Goal: Task Accomplishment & Management: Complete application form

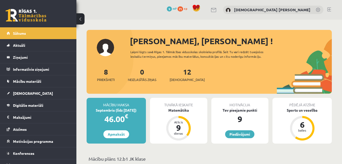
click at [331, 9] on link at bounding box center [330, 9] width 4 height 4
click at [37, 104] on span "Digitālie materiāli" at bounding box center [28, 105] width 30 height 5
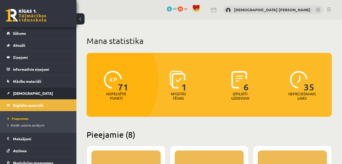
click at [37, 87] on li "Ieskaites Neizpildītās Izlabotās" at bounding box center [38, 93] width 77 height 12
click at [34, 90] on link "[DEMOGRAPHIC_DATA]" at bounding box center [38, 93] width 63 height 12
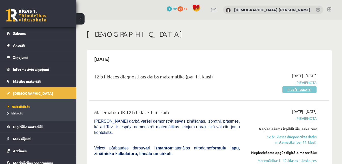
click at [303, 87] on link "Pildīt ieskaiti" at bounding box center [300, 89] width 34 height 7
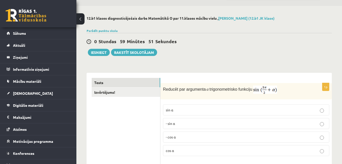
scroll to position [14, 0]
click at [220, 138] on p "- cos ⁡α" at bounding box center [246, 136] width 161 height 5
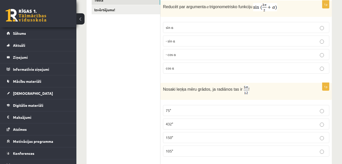
scroll to position [96, 0]
click at [188, 114] on label "75°" at bounding box center [246, 110] width 167 height 11
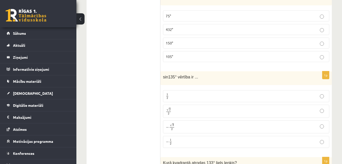
scroll to position [191, 0]
click at [181, 116] on label "√ 2 2 2 2" at bounding box center [246, 110] width 167 height 13
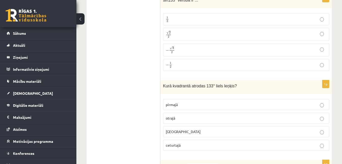
scroll to position [266, 0]
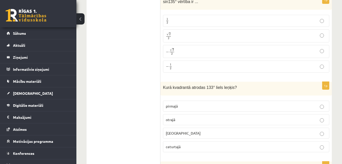
click at [166, 114] on label "otrajā" at bounding box center [246, 119] width 167 height 11
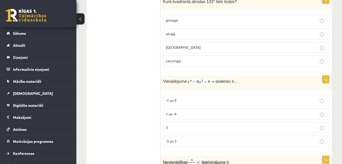
scroll to position [337, 0]
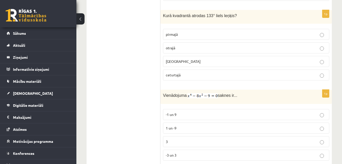
click at [168, 114] on span "-1 un 9" at bounding box center [171, 114] width 11 height 5
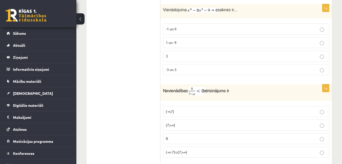
scroll to position [423, 0]
click at [169, 125] on span "(7;+∞)" at bounding box center [170, 125] width 9 height 5
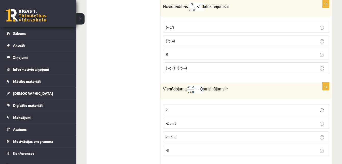
scroll to position [507, 0]
click at [172, 113] on label "2" at bounding box center [246, 109] width 167 height 11
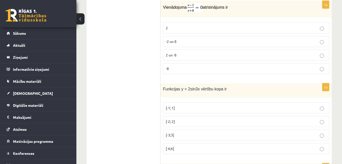
scroll to position [588, 0]
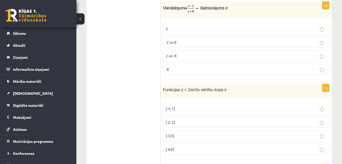
click at [174, 125] on p "[-2; 2]" at bounding box center [246, 121] width 161 height 5
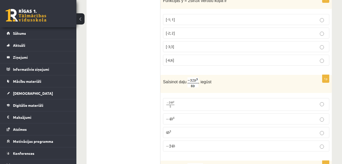
scroll to position [675, 0]
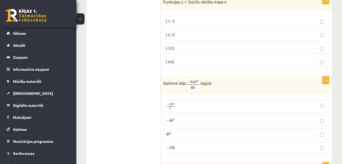
click at [174, 122] on span "− 4 b 4" at bounding box center [170, 120] width 9 height 4
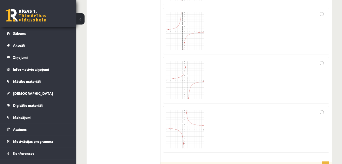
scroll to position [906, 0]
click at [184, 123] on img at bounding box center [185, 129] width 38 height 38
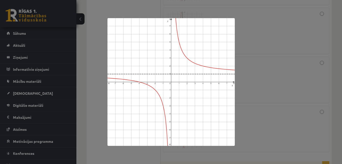
click at [264, 65] on div at bounding box center [171, 82] width 342 height 164
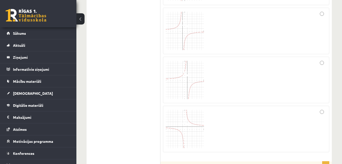
click at [182, 79] on img at bounding box center [185, 80] width 38 height 38
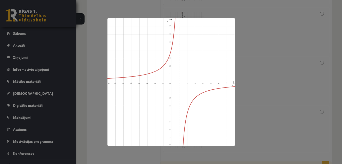
click at [337, 80] on div at bounding box center [171, 82] width 342 height 164
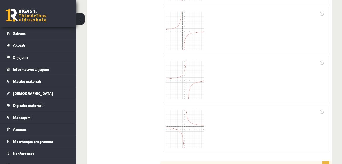
click at [321, 109] on div at bounding box center [246, 128] width 161 height 41
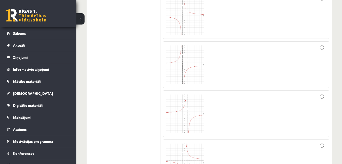
scroll to position [872, 0]
click at [191, 66] on img at bounding box center [185, 65] width 38 height 38
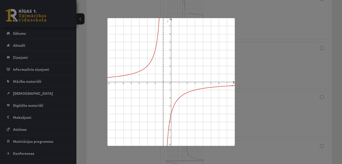
click at [302, 69] on div at bounding box center [171, 82] width 342 height 164
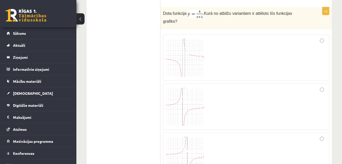
scroll to position [821, 0]
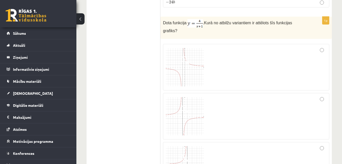
click at [187, 63] on img at bounding box center [185, 67] width 38 height 38
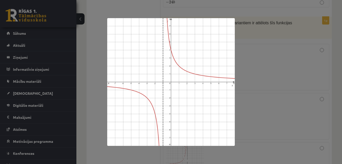
click at [274, 61] on div at bounding box center [171, 82] width 342 height 164
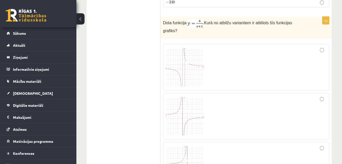
click at [178, 59] on img at bounding box center [185, 67] width 38 height 38
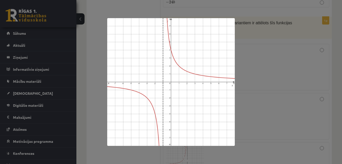
click at [244, 79] on div at bounding box center [171, 82] width 342 height 164
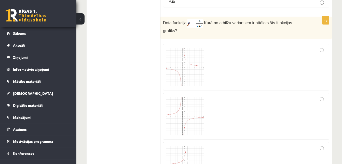
click at [323, 47] on div at bounding box center [246, 67] width 161 height 41
click at [191, 108] on img at bounding box center [185, 116] width 38 height 38
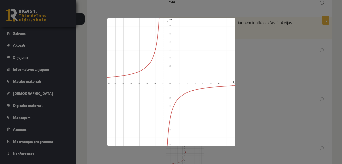
click at [249, 55] on div at bounding box center [171, 82] width 342 height 164
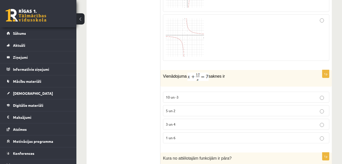
scroll to position [980, 0]
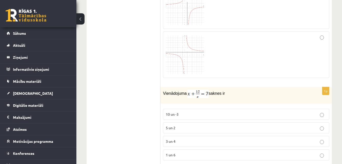
click at [169, 140] on label "3 un 4" at bounding box center [246, 141] width 167 height 11
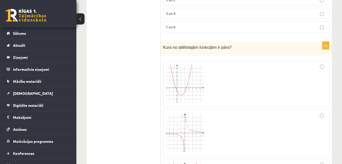
scroll to position [1108, 0]
click at [185, 93] on img at bounding box center [185, 83] width 38 height 38
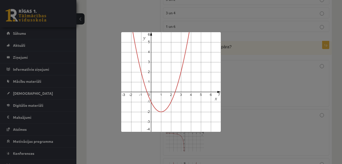
click at [257, 83] on div at bounding box center [171, 82] width 342 height 164
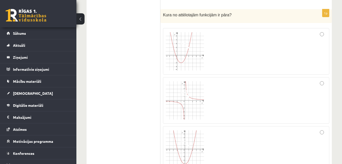
scroll to position [1144, 0]
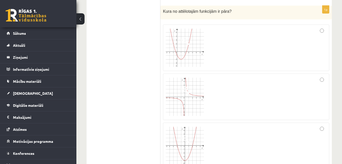
click at [173, 94] on img at bounding box center [185, 97] width 38 height 38
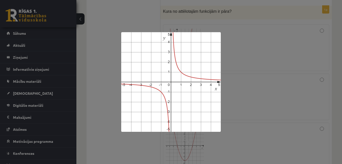
click at [253, 85] on div at bounding box center [171, 82] width 342 height 164
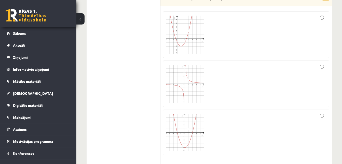
scroll to position [1154, 0]
click at [186, 86] on img at bounding box center [185, 86] width 38 height 38
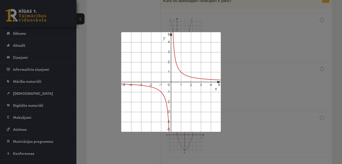
click at [262, 80] on div at bounding box center [171, 82] width 342 height 164
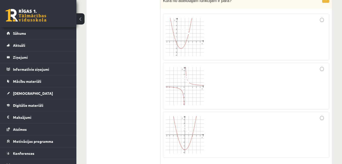
click at [262, 80] on div at bounding box center [246, 86] width 161 height 41
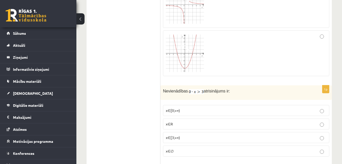
scroll to position [1236, 0]
click at [173, 148] on p "x∈∅" at bounding box center [246, 150] width 161 height 5
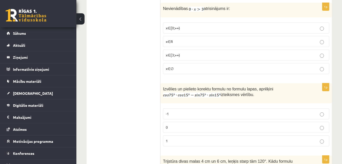
scroll to position [1304, 0]
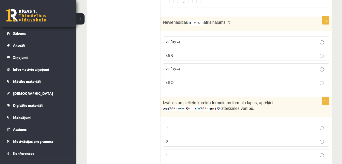
click at [168, 138] on span "0" at bounding box center [167, 140] width 2 height 5
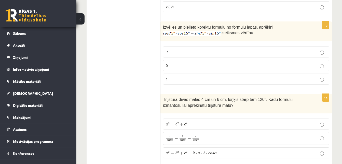
scroll to position [1379, 0]
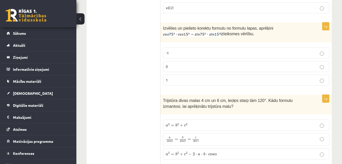
click at [176, 138] on span "=" at bounding box center [176, 139] width 3 height 2
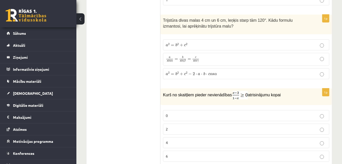
scroll to position [1459, 0]
click at [172, 154] on p "6" at bounding box center [246, 156] width 161 height 5
click at [184, 127] on label "2" at bounding box center [246, 129] width 167 height 11
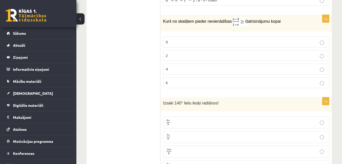
scroll to position [1545, 0]
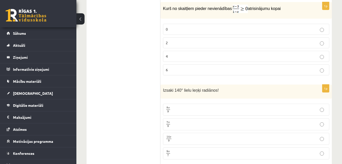
click at [167, 125] on span "9" at bounding box center [169, 126] width 4 height 2
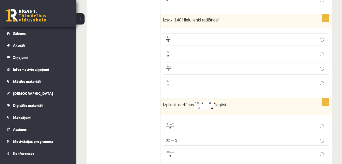
scroll to position [1615, 0]
click at [169, 123] on span "3 x + 2 a" at bounding box center [170, 126] width 8 height 6
click at [170, 151] on span "+" at bounding box center [171, 152] width 2 height 2
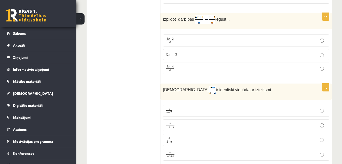
scroll to position [1700, 0]
click at [176, 134] on label "a 2 − a a 2 − a" at bounding box center [246, 140] width 167 height 12
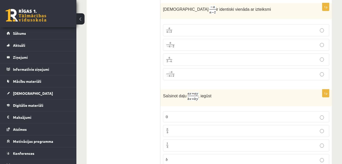
scroll to position [1785, 0]
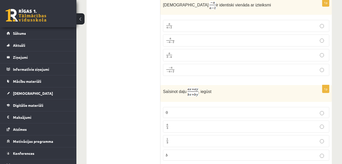
click at [167, 127] on span "b" at bounding box center [167, 128] width 1 height 2
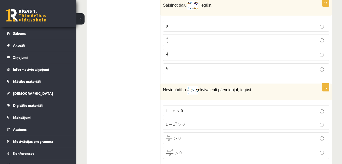
scroll to position [1874, 0]
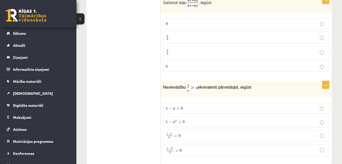
click at [186, 147] on label "1 − x 2 x > 0 1 − x 2 x > 0" at bounding box center [246, 150] width 167 height 12
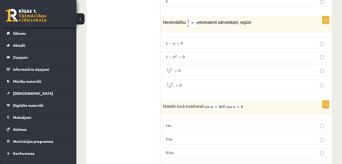
scroll to position [1939, 0]
click at [170, 136] on span "II kv." at bounding box center [169, 138] width 7 height 5
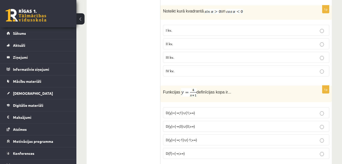
scroll to position [2036, 0]
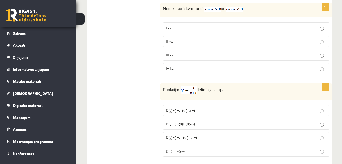
click at [169, 135] on span "D(y)=(-∞;-1)∪(-1;+∞)" at bounding box center [181, 137] width 31 height 5
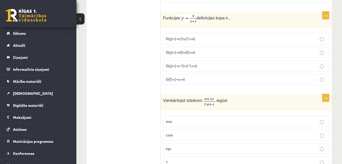
scroll to position [2108, 0]
click at [176, 132] on p "cosx" at bounding box center [246, 134] width 161 height 5
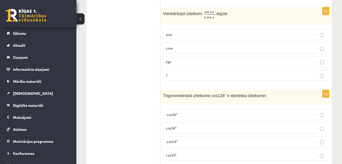
scroll to position [2198, 0]
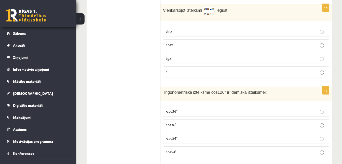
click at [176, 122] on span "cos36°" at bounding box center [171, 124] width 11 height 5
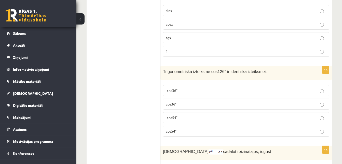
scroll to position [2223, 0]
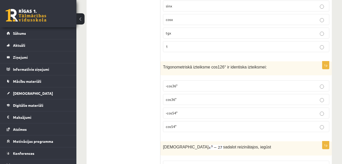
click at [175, 83] on p "-cos36°" at bounding box center [246, 85] width 161 height 5
click at [175, 94] on label "cos36°" at bounding box center [246, 99] width 167 height 11
click at [176, 83] on span "-cos36°" at bounding box center [172, 85] width 12 height 5
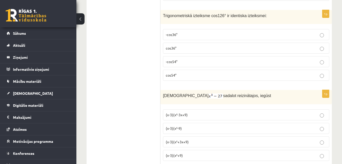
scroll to position [2274, 0]
click at [164, 136] on label "(x-3)(x²+3x+9)" at bounding box center [246, 141] width 167 height 11
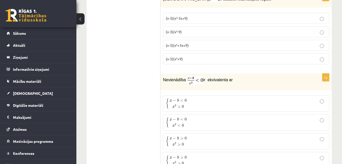
scroll to position [2372, 0]
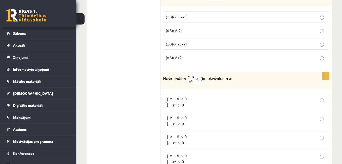
click at [200, 97] on p "{ x − 8 < 0 x 2 > 0 { x − 8 < 0 x 2 > 0" at bounding box center [246, 102] width 161 height 11
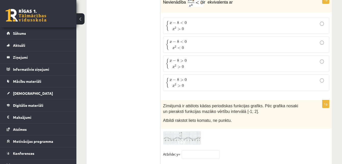
scroll to position [2447, 0]
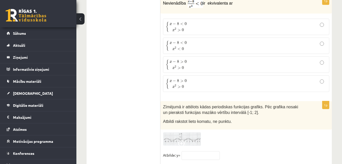
click at [171, 132] on img at bounding box center [182, 139] width 38 height 14
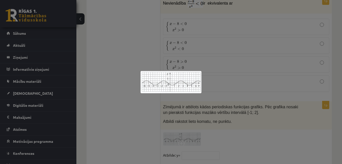
click at [173, 113] on div at bounding box center [171, 82] width 342 height 164
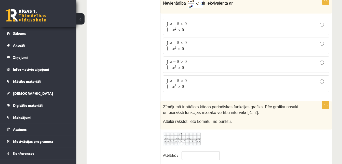
click at [190, 151] on input "text" at bounding box center [201, 155] width 38 height 9
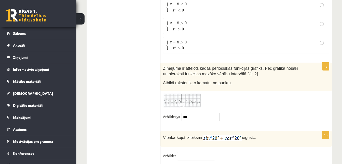
scroll to position [2483, 0]
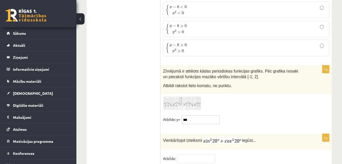
type input "***"
click at [184, 154] on input "text" at bounding box center [196, 158] width 38 height 9
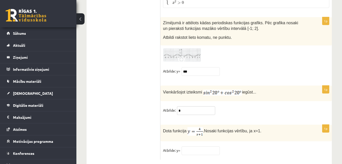
scroll to position [2536, 0]
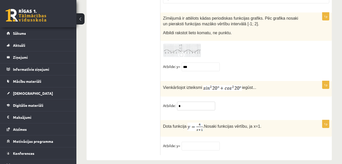
type input "*"
click at [202, 142] on input "text" at bounding box center [201, 146] width 38 height 9
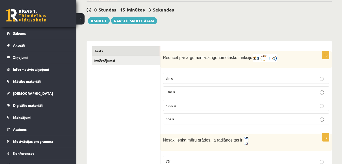
scroll to position [5, 0]
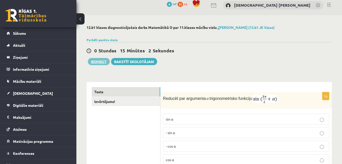
type input "*"
click at [95, 60] on button "Iesniegt" at bounding box center [99, 61] width 22 height 7
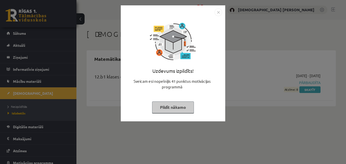
click at [220, 13] on img "Close" at bounding box center [219, 12] width 8 height 8
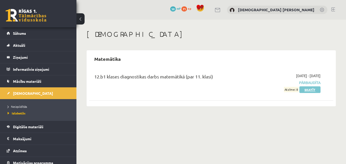
click at [312, 90] on link "Skatīt" at bounding box center [310, 89] width 21 height 7
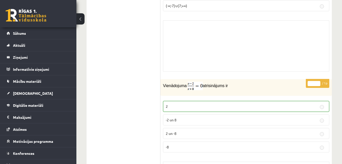
scroll to position [855, 0]
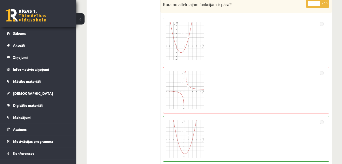
scroll to position [1786, 0]
click at [181, 139] on img at bounding box center [185, 139] width 38 height 38
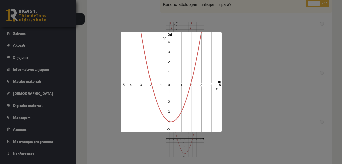
click at [156, 146] on div at bounding box center [171, 82] width 342 height 164
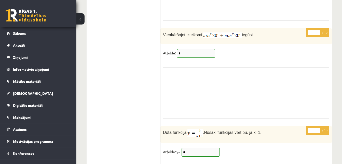
scroll to position [4265, 0]
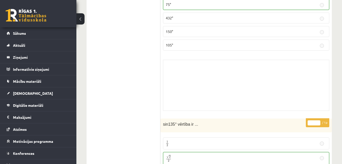
scroll to position [0, 0]
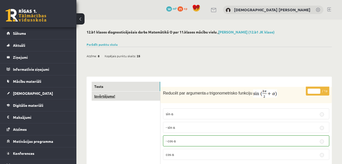
click at [109, 94] on link "Izvērtējums!" at bounding box center [126, 95] width 69 height 9
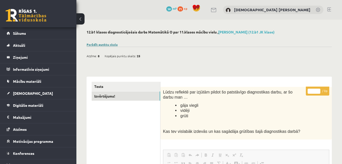
click at [110, 44] on link "Parādīt punktu skalu" at bounding box center [102, 44] width 31 height 4
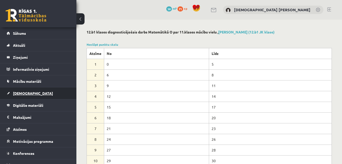
click at [45, 92] on link "[DEMOGRAPHIC_DATA]" at bounding box center [38, 93] width 63 height 12
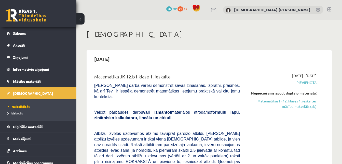
click at [15, 113] on span "Izlabotās" at bounding box center [15, 113] width 15 height 4
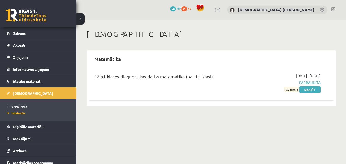
click at [19, 106] on span "Neizpildītās" at bounding box center [17, 106] width 19 height 4
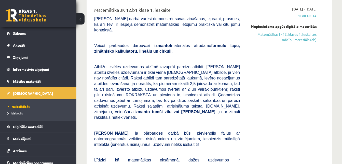
scroll to position [53, 0]
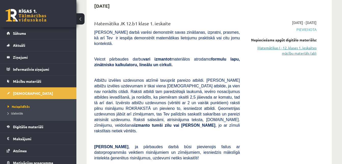
click at [289, 52] on link "Matemātikas I - 12. klases 1. ieskaites mācību materiāls (ab)" at bounding box center [282, 50] width 69 height 11
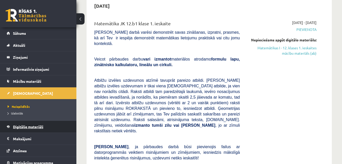
click at [33, 125] on span "Digitālie materiāli" at bounding box center [28, 126] width 30 height 5
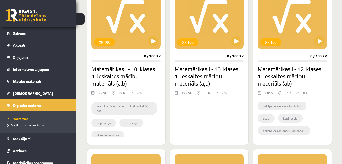
scroll to position [166, 0]
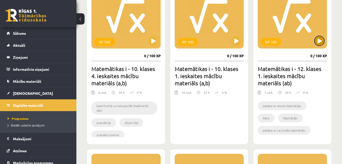
click at [317, 40] on button at bounding box center [320, 41] width 10 height 10
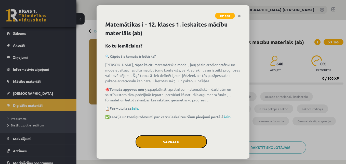
click at [181, 139] on button "Sapratu" at bounding box center [171, 141] width 71 height 13
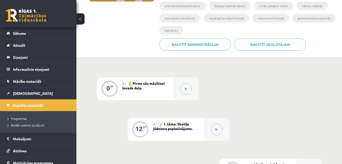
scroll to position [112, 0]
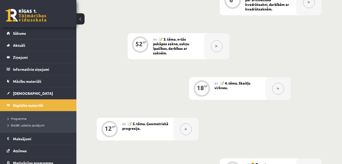
click at [118, 141] on div "0 XP #1 💡 Pirms sāc mācīties! Ievada daļa. 12 XP #2 📝 1. tēma. Skaitļa jēdziena…" at bounding box center [209, 44] width 225 height 273
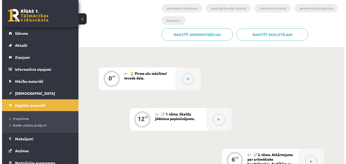
scroll to position [112, 0]
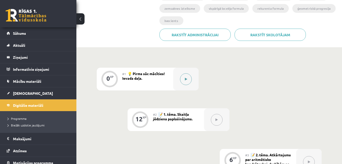
click at [184, 79] on button at bounding box center [186, 79] width 12 height 12
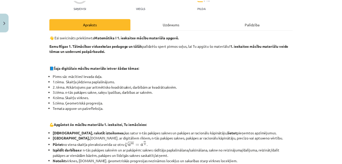
scroll to position [26, 0]
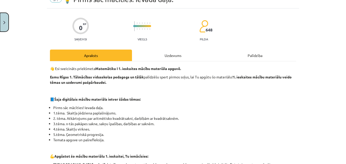
click at [4, 16] on button "Close" at bounding box center [4, 22] width 9 height 19
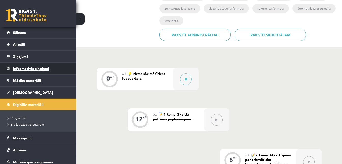
scroll to position [0, 0]
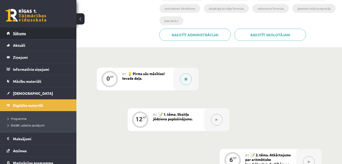
click at [43, 33] on link "Sākums" at bounding box center [38, 33] width 63 height 12
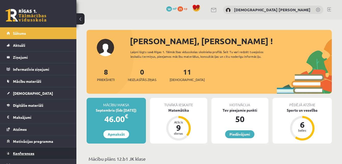
click at [29, 148] on link "Konferences" at bounding box center [38, 153] width 63 height 12
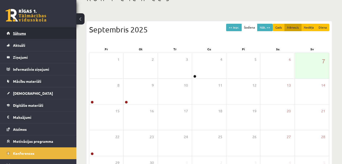
click at [47, 36] on link "Sākums" at bounding box center [38, 33] width 63 height 12
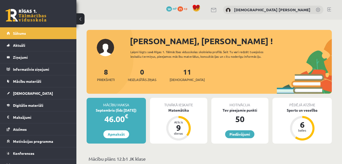
click at [329, 8] on link at bounding box center [330, 9] width 4 height 4
